Goal: Transaction & Acquisition: Purchase product/service

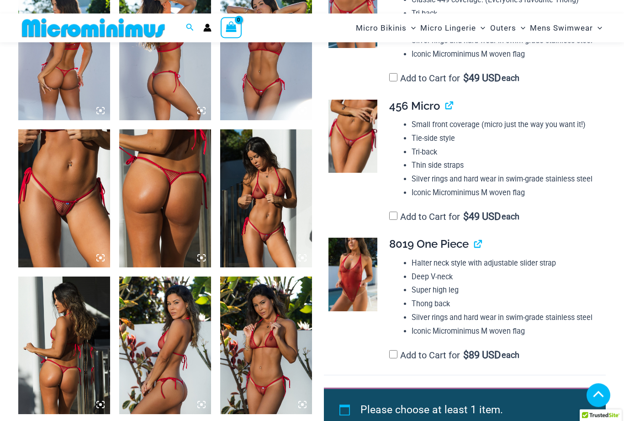
scroll to position [551, 0]
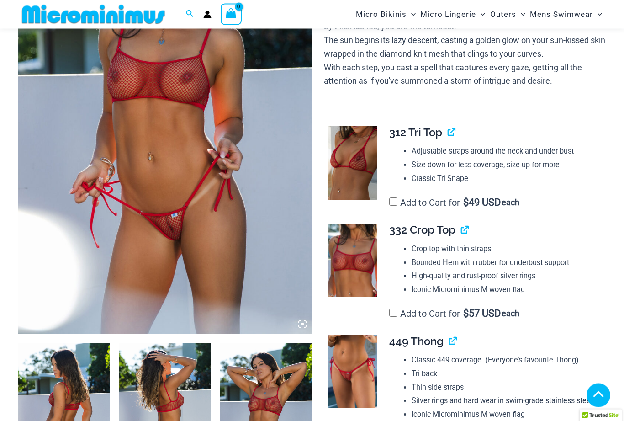
click at [271, 211] on img at bounding box center [165, 113] width 294 height 441
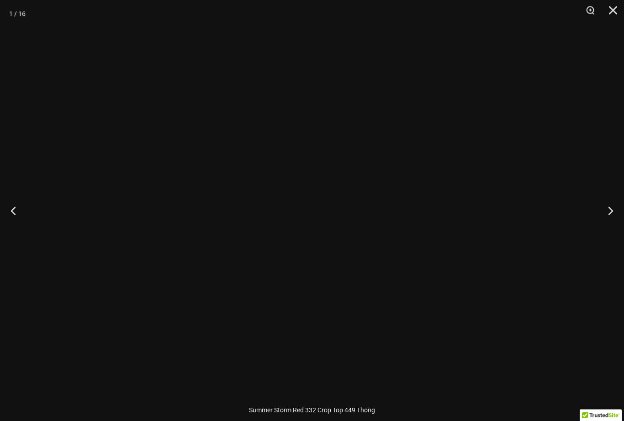
scroll to position [190, 0]
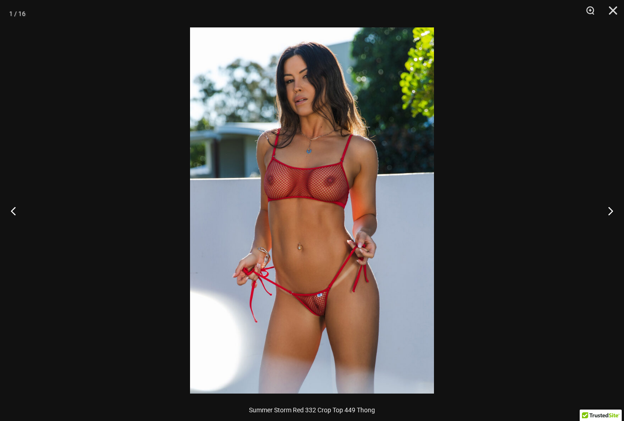
click at [613, 211] on button "Next" at bounding box center [607, 211] width 34 height 46
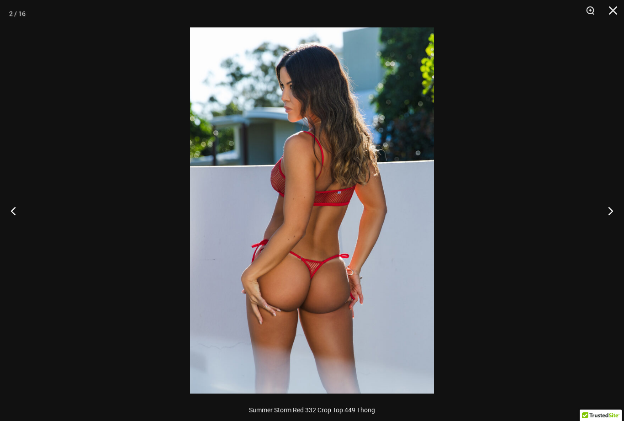
click at [613, 208] on button "Next" at bounding box center [607, 211] width 34 height 46
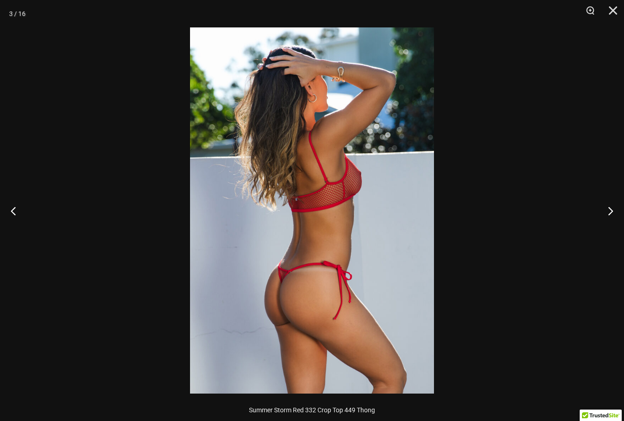
click at [612, 212] on button "Next" at bounding box center [607, 211] width 34 height 46
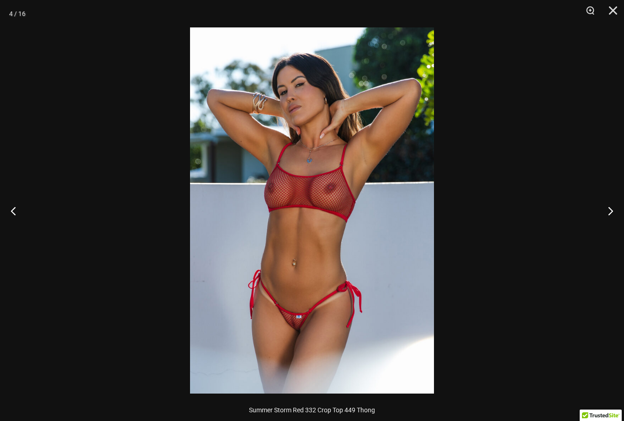
click at [614, 209] on button "Next" at bounding box center [607, 211] width 34 height 46
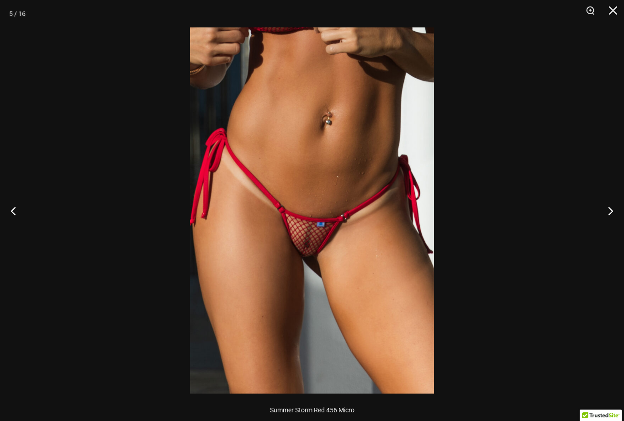
click at [613, 209] on button "Next" at bounding box center [607, 211] width 34 height 46
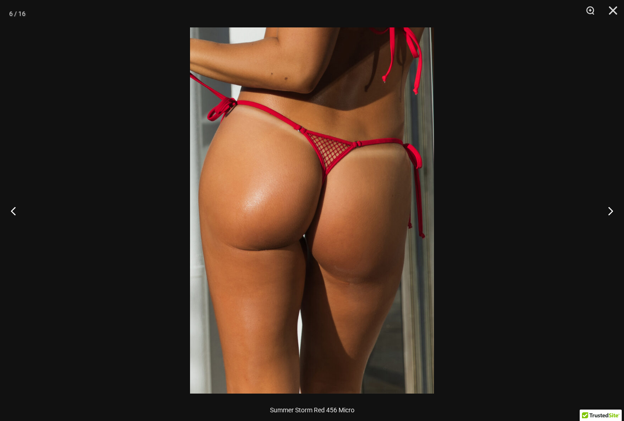
click at [615, 206] on button "Next" at bounding box center [607, 211] width 34 height 46
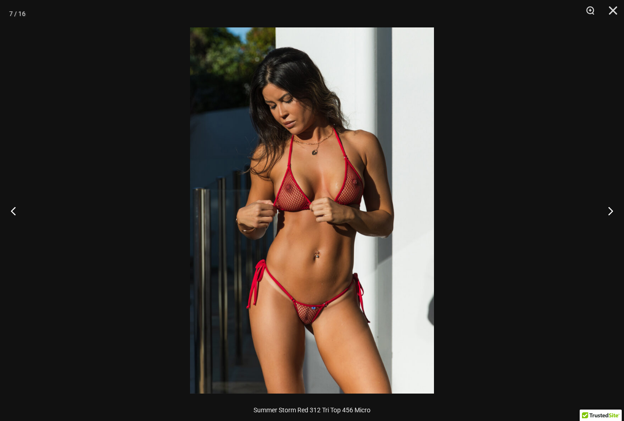
click at [619, 206] on button "Next" at bounding box center [607, 211] width 34 height 46
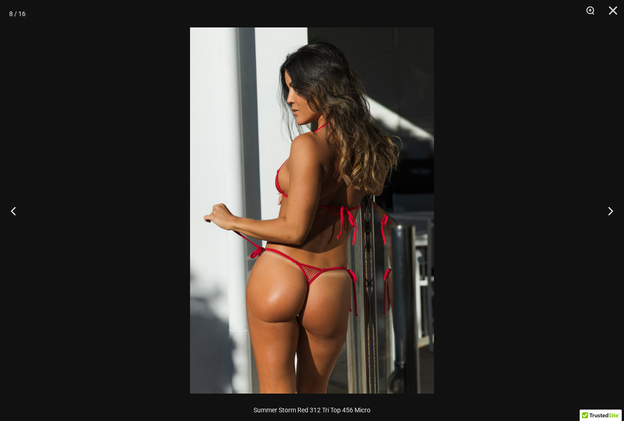
click at [612, 210] on button "Next" at bounding box center [607, 211] width 34 height 46
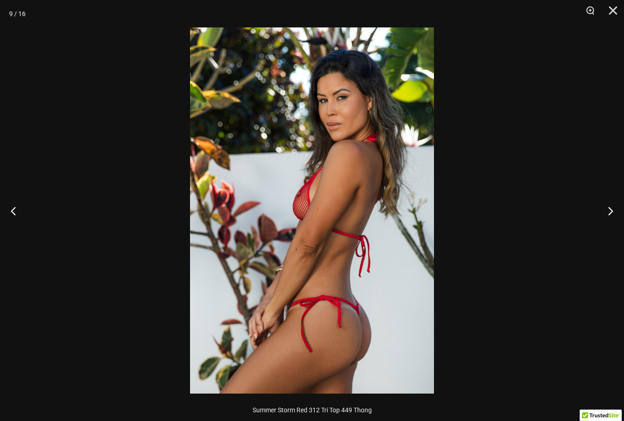
click at [613, 210] on button "Next" at bounding box center [607, 211] width 34 height 46
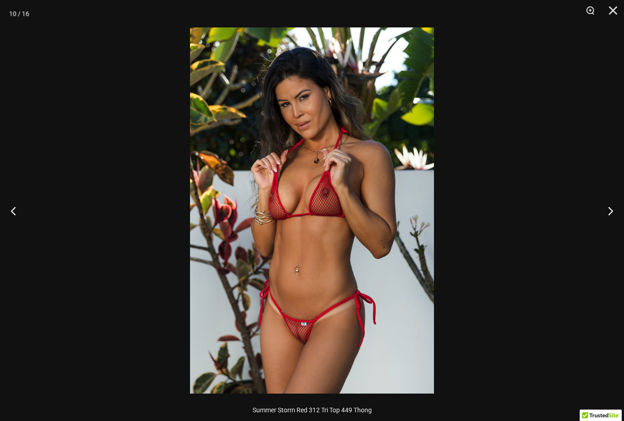
click at [615, 209] on button "Next" at bounding box center [607, 211] width 34 height 46
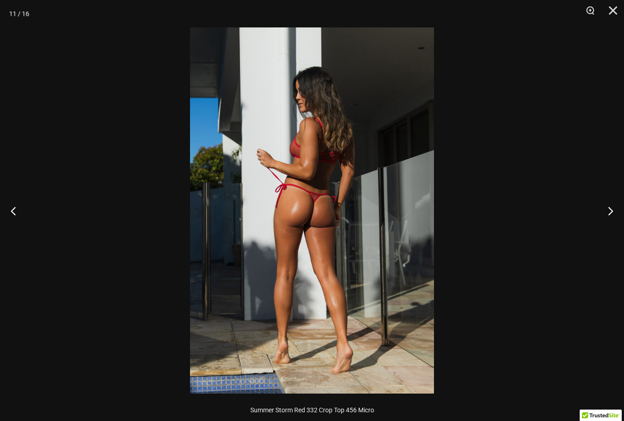
click at [619, 211] on button "Next" at bounding box center [607, 211] width 34 height 46
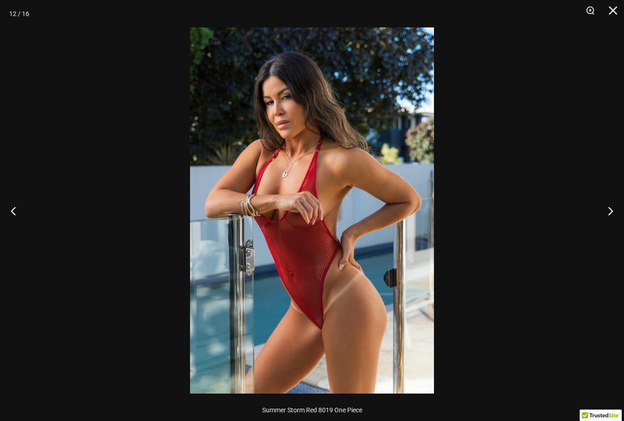
click at [616, 212] on button "Next" at bounding box center [607, 211] width 34 height 46
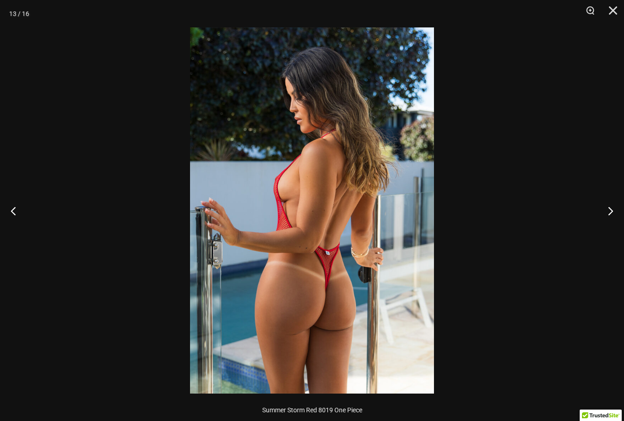
click at [618, 210] on button "Next" at bounding box center [607, 211] width 34 height 46
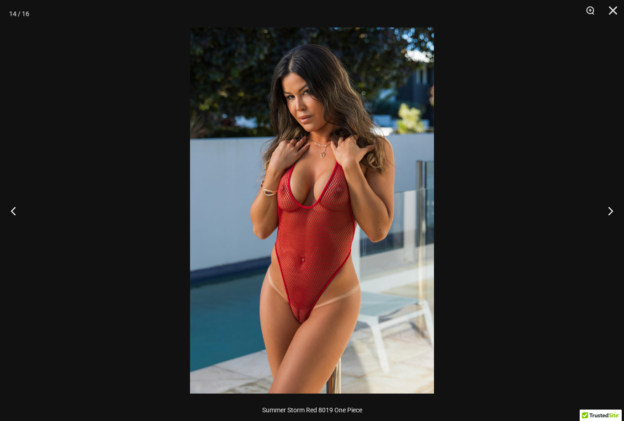
click at [611, 211] on button "Next" at bounding box center [607, 211] width 34 height 46
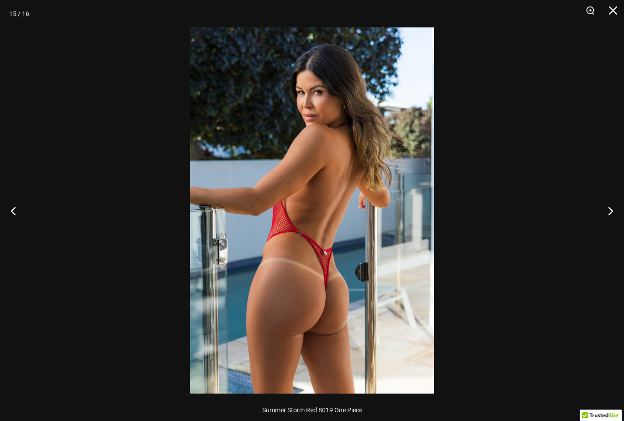
click at [613, 211] on button "Next" at bounding box center [607, 211] width 34 height 46
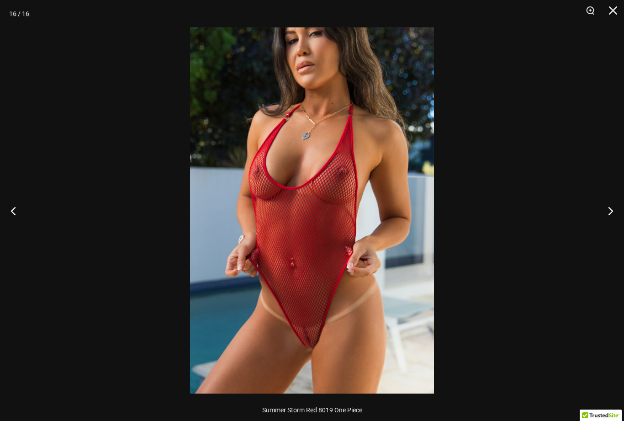
click at [613, 208] on button "Next" at bounding box center [607, 211] width 34 height 46
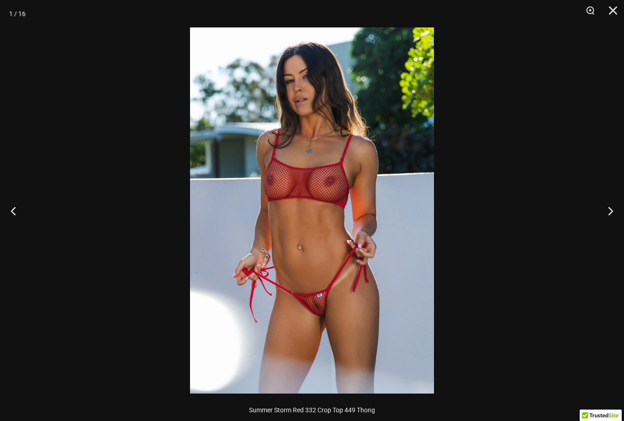
click at [614, 211] on button "Next" at bounding box center [607, 211] width 34 height 46
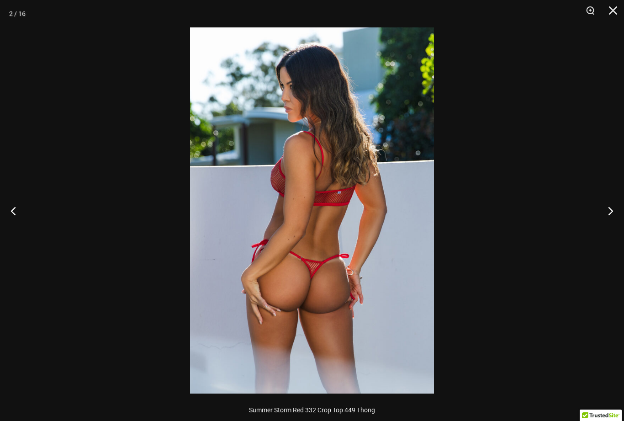
click at [615, 212] on button "Next" at bounding box center [607, 211] width 34 height 46
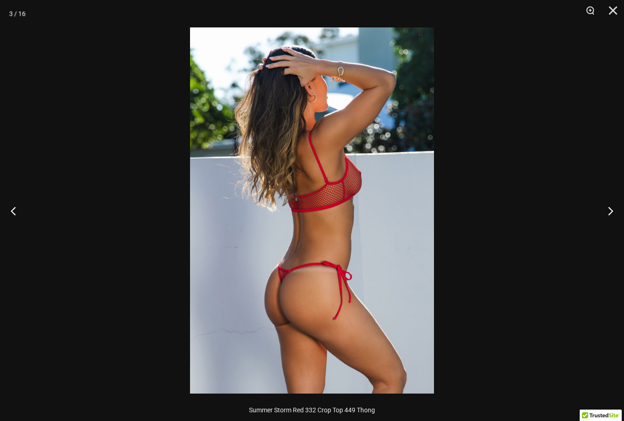
click at [616, 211] on button "Next" at bounding box center [607, 211] width 34 height 46
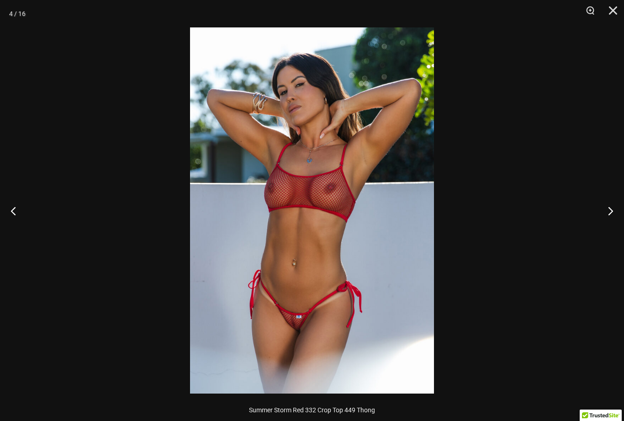
click at [618, 210] on button "Next" at bounding box center [607, 211] width 34 height 46
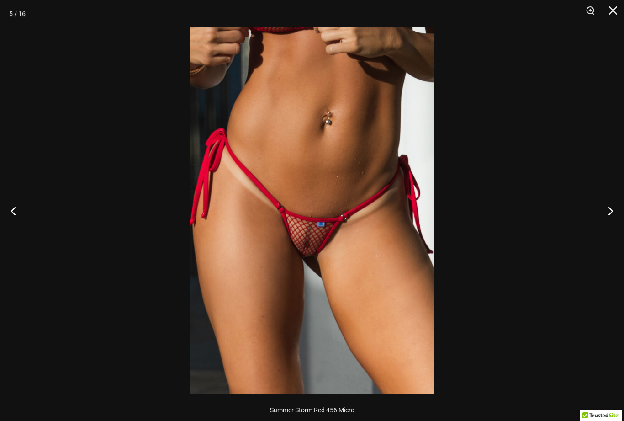
click at [613, 210] on button "Next" at bounding box center [607, 211] width 34 height 46
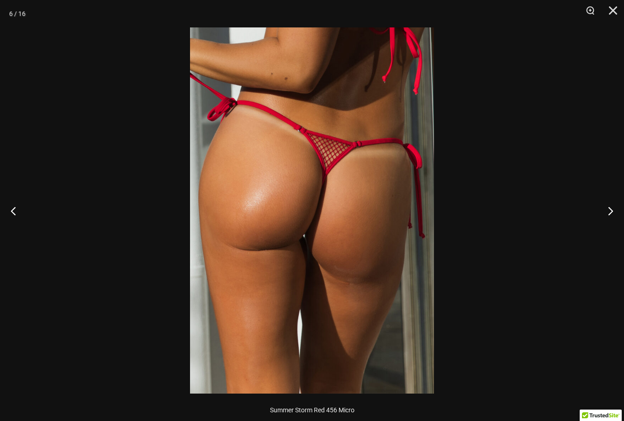
click at [614, 209] on button "Next" at bounding box center [607, 211] width 34 height 46
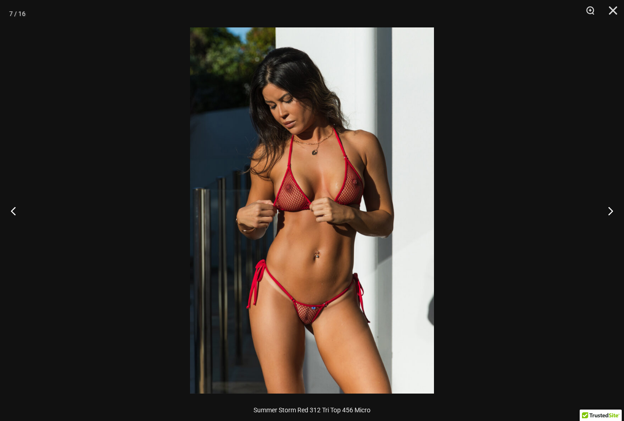
click at [618, 211] on button "Next" at bounding box center [607, 211] width 34 height 46
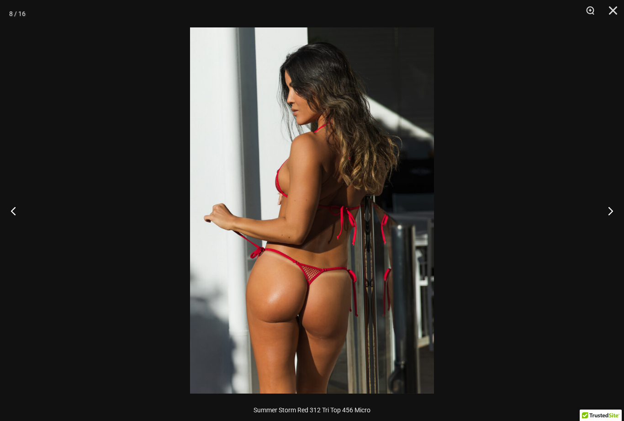
click at [613, 211] on button "Next" at bounding box center [607, 211] width 34 height 46
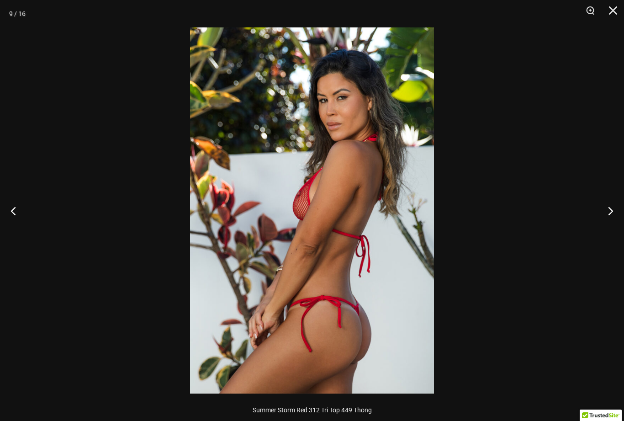
click at [615, 210] on button "Next" at bounding box center [607, 211] width 34 height 46
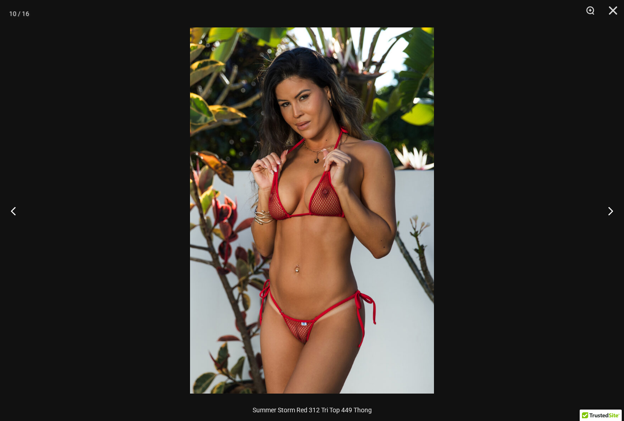
click at [615, 208] on button "Next" at bounding box center [607, 211] width 34 height 46
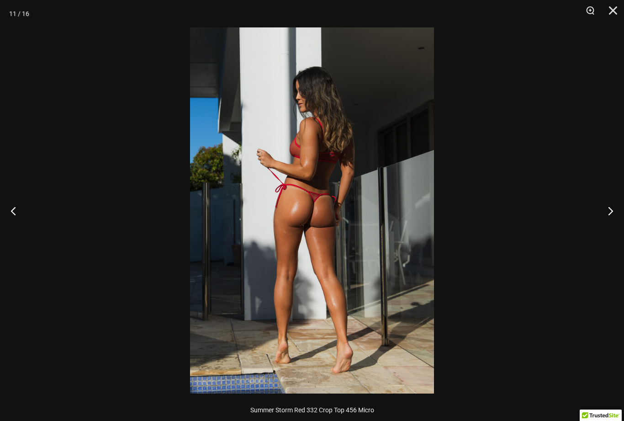
click at [617, 209] on button "Next" at bounding box center [607, 211] width 34 height 46
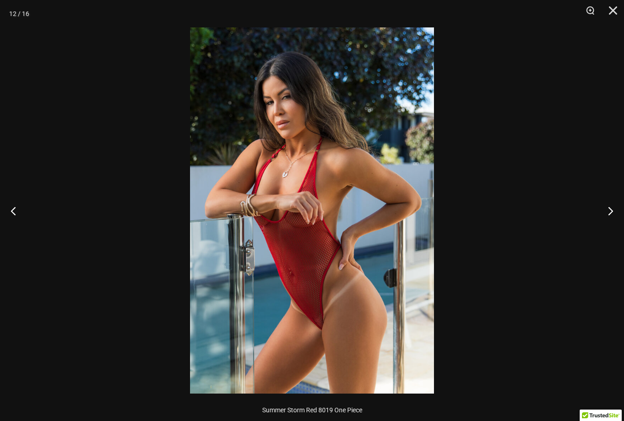
click at [614, 208] on button "Next" at bounding box center [607, 211] width 34 height 46
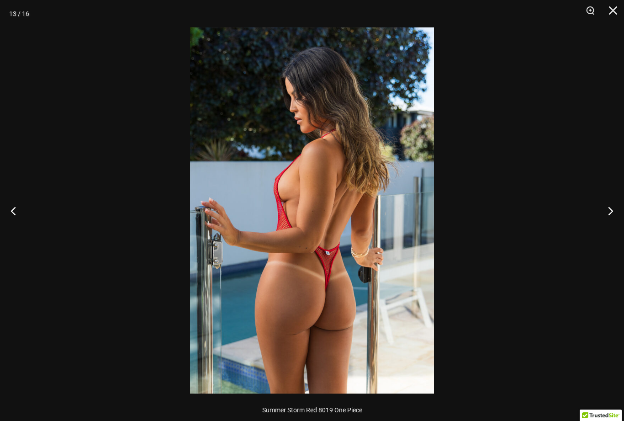
click at [614, 206] on button "Next" at bounding box center [607, 211] width 34 height 46
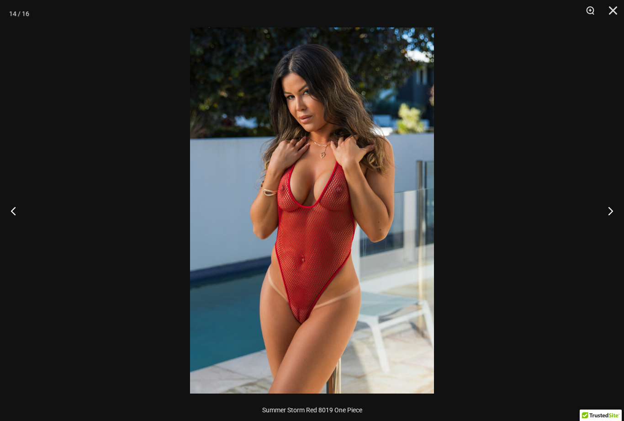
click at [612, 208] on button "Next" at bounding box center [607, 211] width 34 height 46
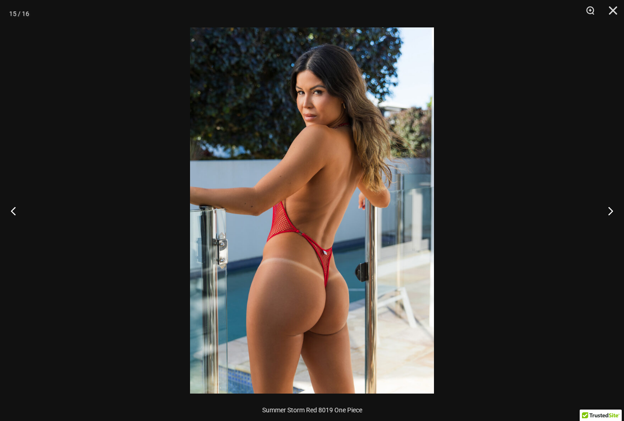
click at [611, 211] on button "Next" at bounding box center [607, 211] width 34 height 46
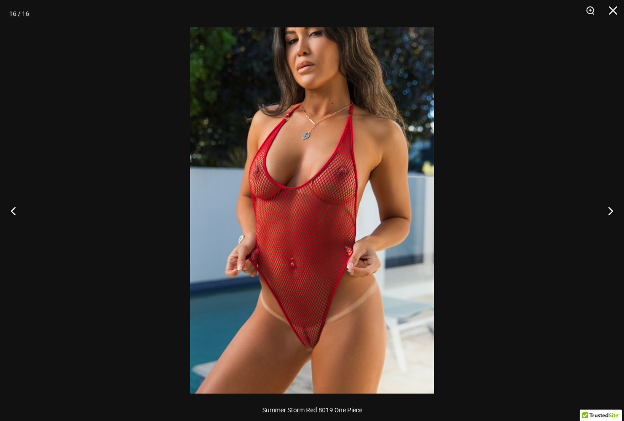
click at [613, 207] on button "Next" at bounding box center [607, 211] width 34 height 46
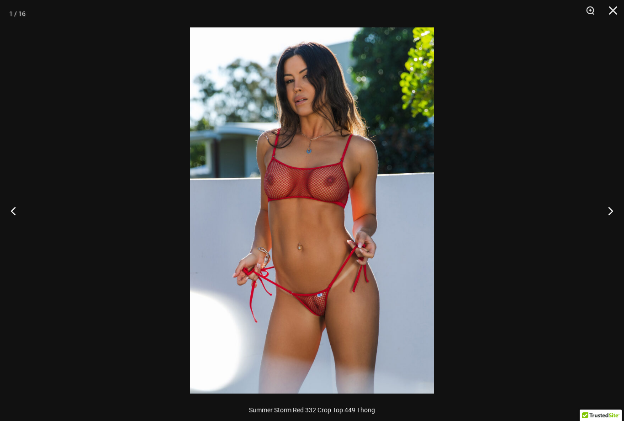
click at [613, 209] on button "Next" at bounding box center [607, 211] width 34 height 46
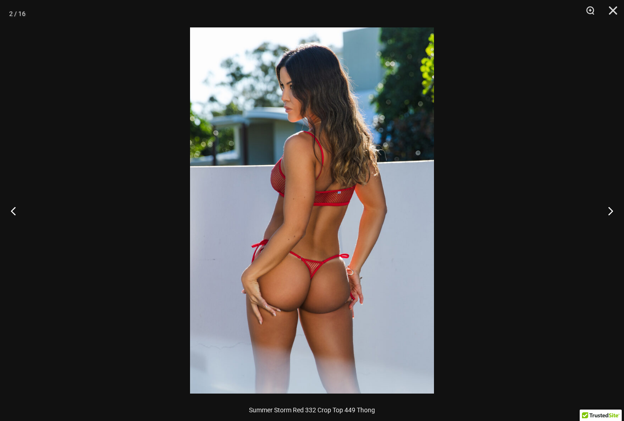
click at [614, 206] on button "Next" at bounding box center [607, 211] width 34 height 46
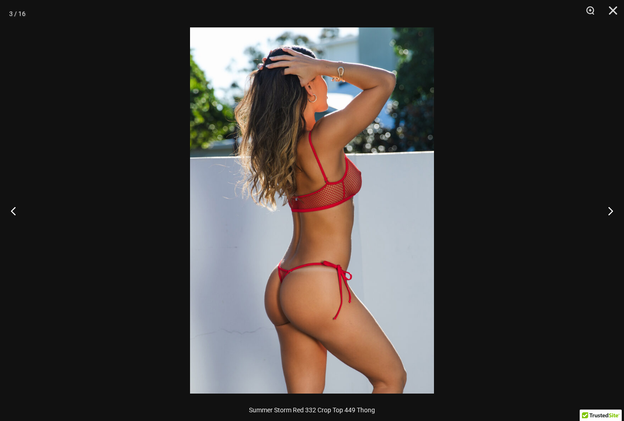
click at [616, 9] on button "Close" at bounding box center [609, 13] width 23 height 27
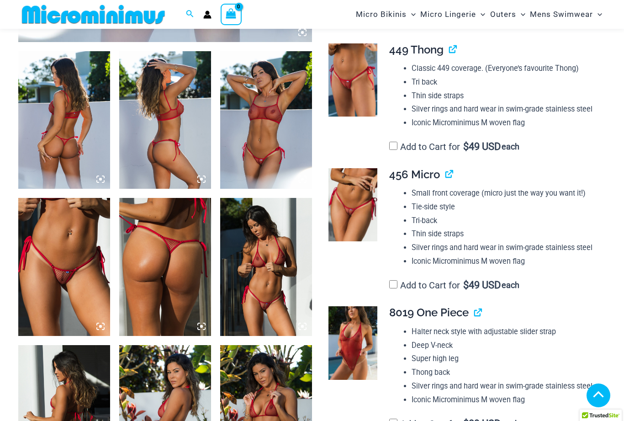
scroll to position [481, 0]
click at [363, 198] on img at bounding box center [352, 206] width 49 height 74
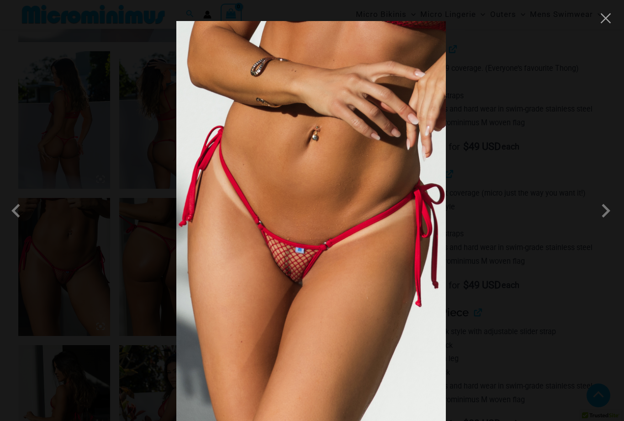
click at [217, 192] on span at bounding box center [200, 174] width 35 height 35
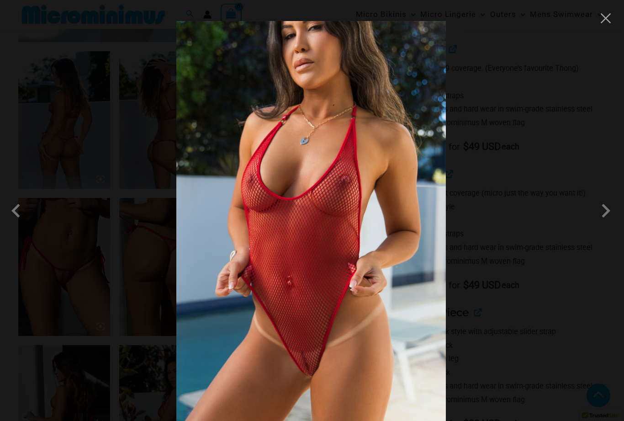
click at [314, 13] on button "Close" at bounding box center [304, 3] width 19 height 19
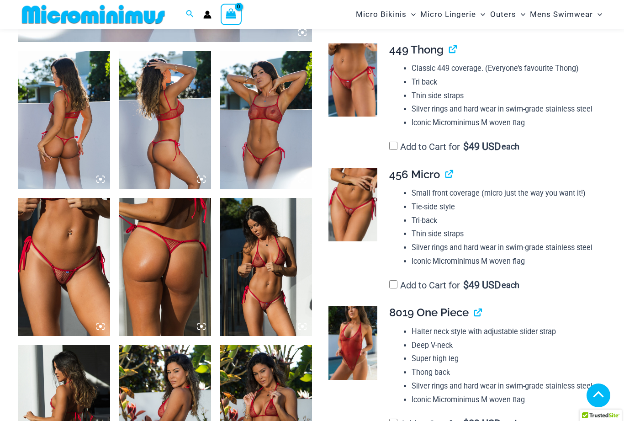
click at [399, 280] on label "Add to Cart for $ 49 USD each" at bounding box center [454, 285] width 130 height 11
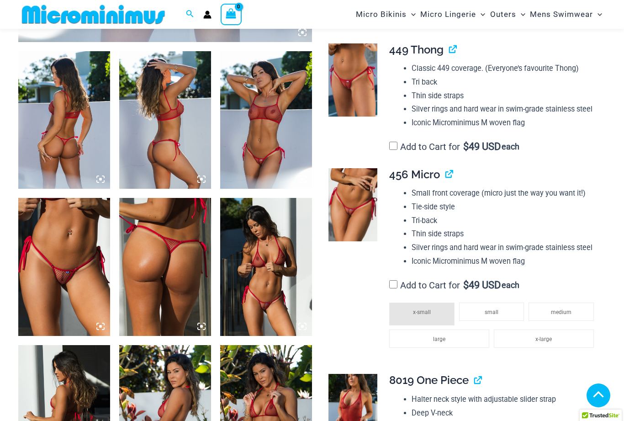
click at [501, 302] on li "small" at bounding box center [491, 311] width 65 height 18
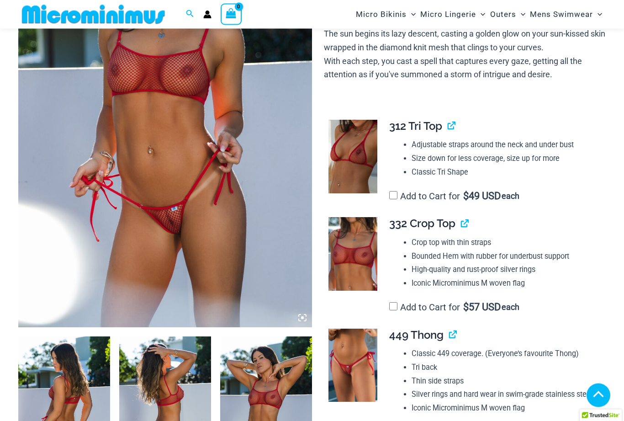
scroll to position [197, 0]
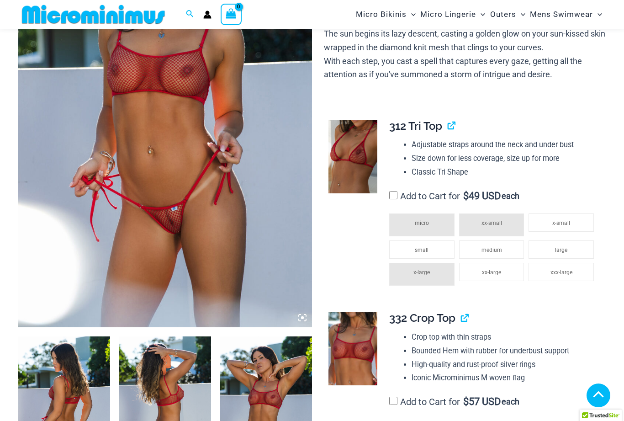
click at [499, 247] on span "medium" at bounding box center [491, 250] width 21 height 6
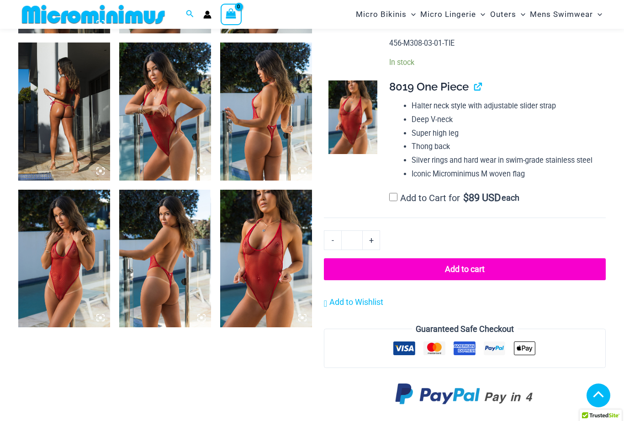
scroll to position [930, 0]
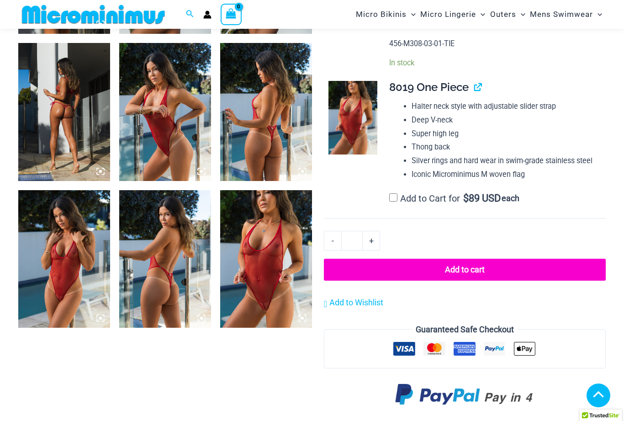
click at [491, 259] on button "Add to cart" at bounding box center [465, 270] width 282 height 22
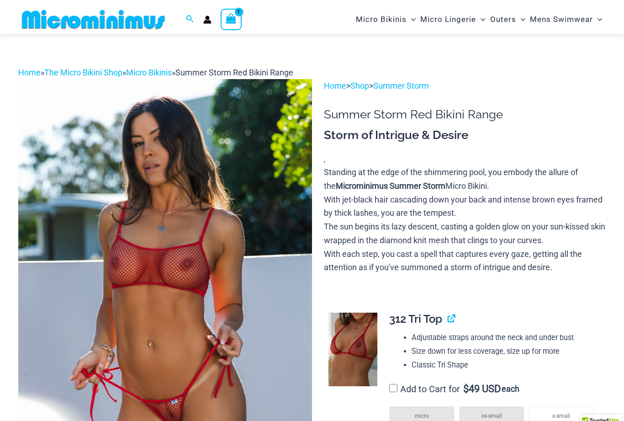
scroll to position [0, 0]
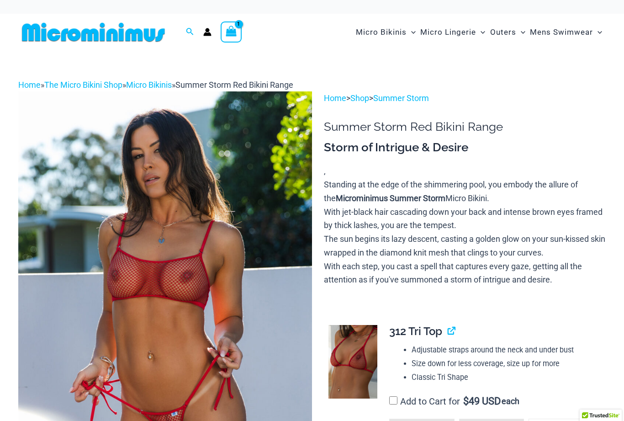
click at [236, 30] on icon "View Shopping Cart, 1 items" at bounding box center [231, 31] width 11 height 11
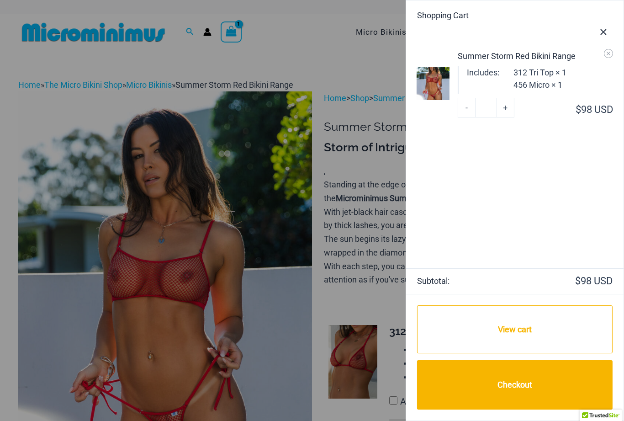
click at [606, 32] on icon "Close Cart Drawer" at bounding box center [603, 32] width 10 height 10
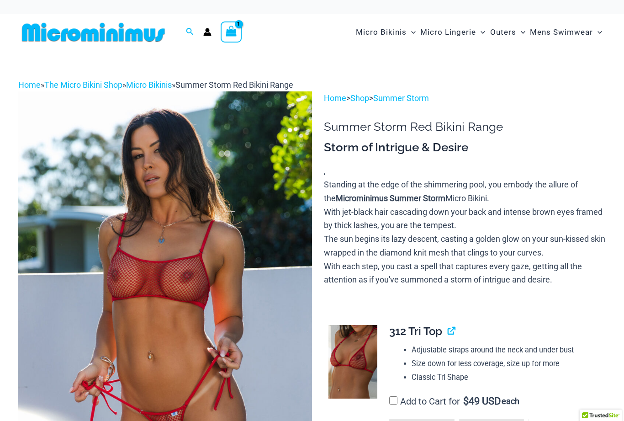
click at [225, 32] on icon "View Shopping Cart, 1 items" at bounding box center [231, 31] width 12 height 13
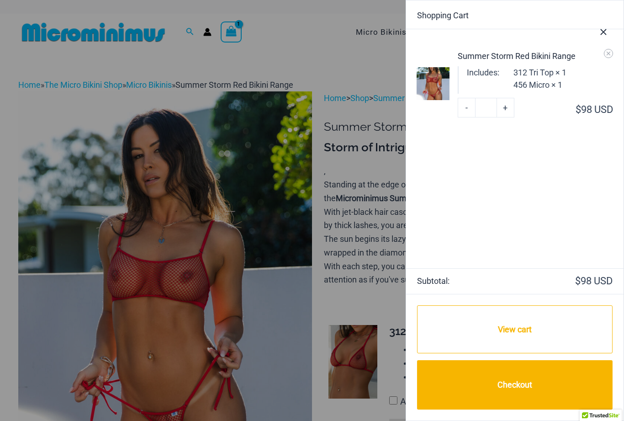
click at [374, 214] on div at bounding box center [312, 210] width 624 height 421
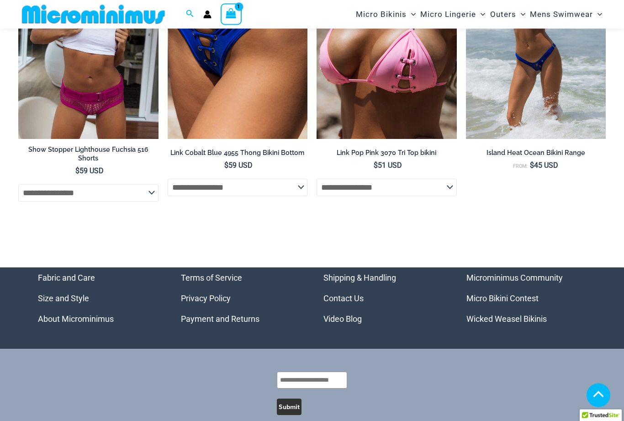
scroll to position [3132, 0]
